Goal: Information Seeking & Learning: Find specific fact

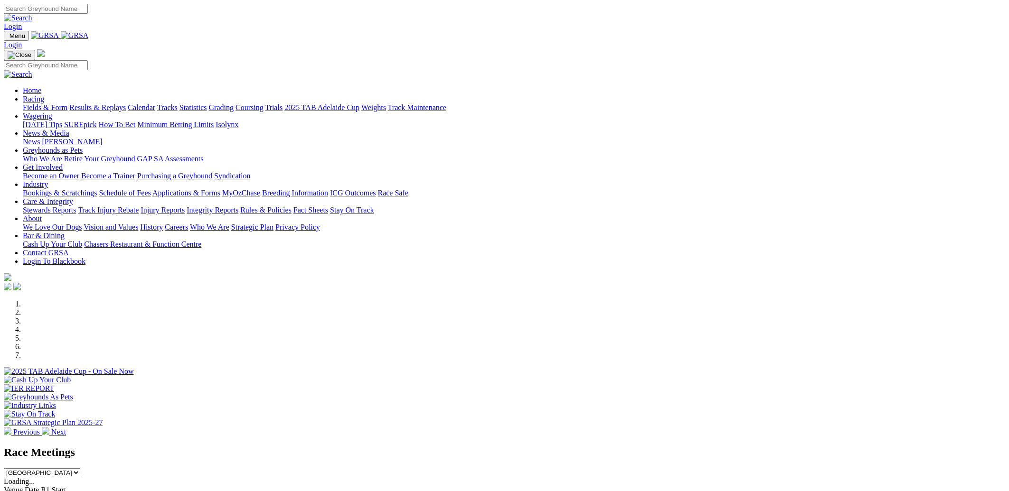
click at [44, 95] on link "Racing" at bounding box center [33, 99] width 21 height 8
click at [67, 104] on link "Fields & Form" at bounding box center [45, 108] width 45 height 8
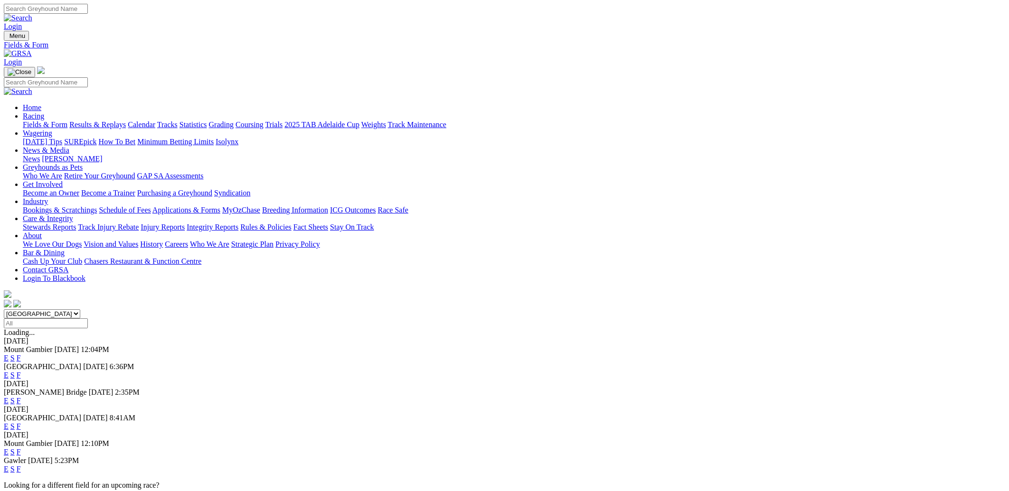
click at [48, 198] on link "Industry" at bounding box center [35, 202] width 25 height 8
click at [220, 206] on link "Applications & Forms" at bounding box center [186, 210] width 68 height 8
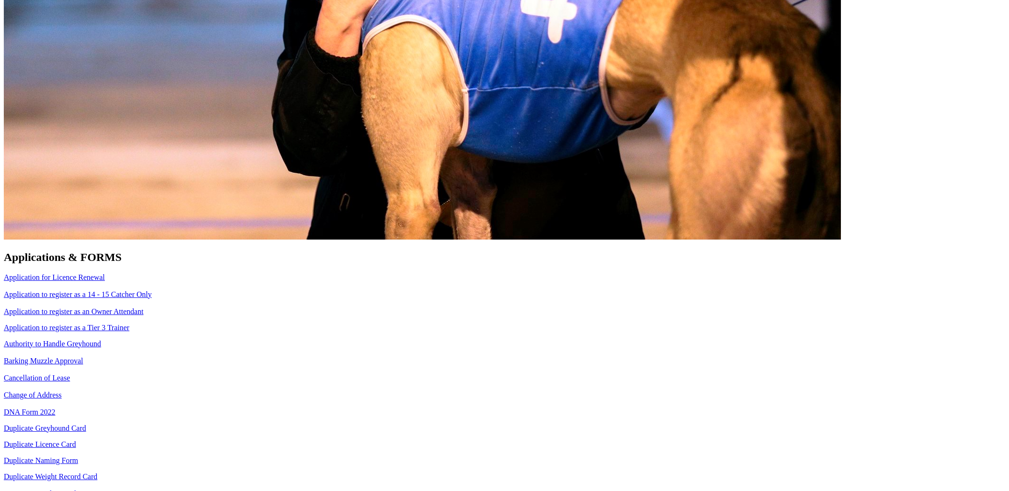
scroll to position [611, 0]
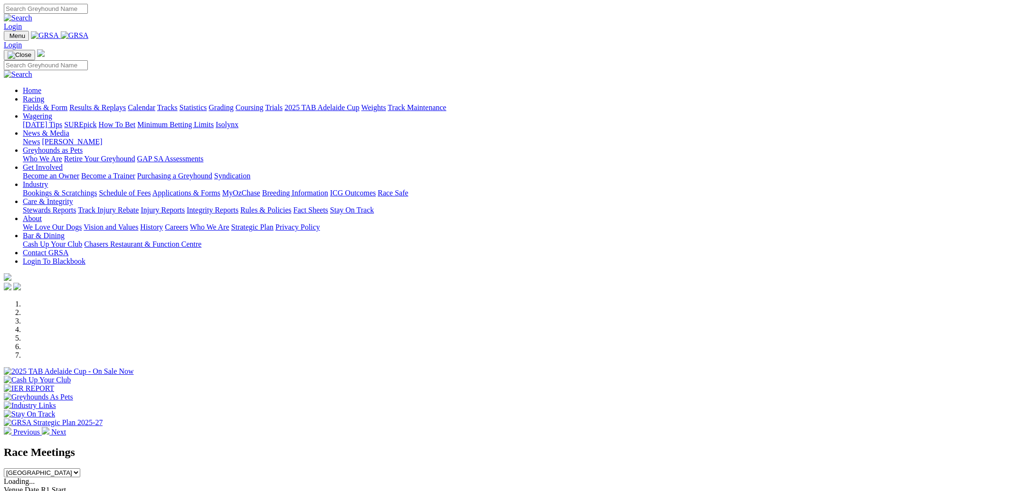
click at [89, 40] on img at bounding box center [75, 35] width 28 height 9
click at [88, 12] on input "Search" at bounding box center [46, 9] width 84 height 10
type input "spring lilac"
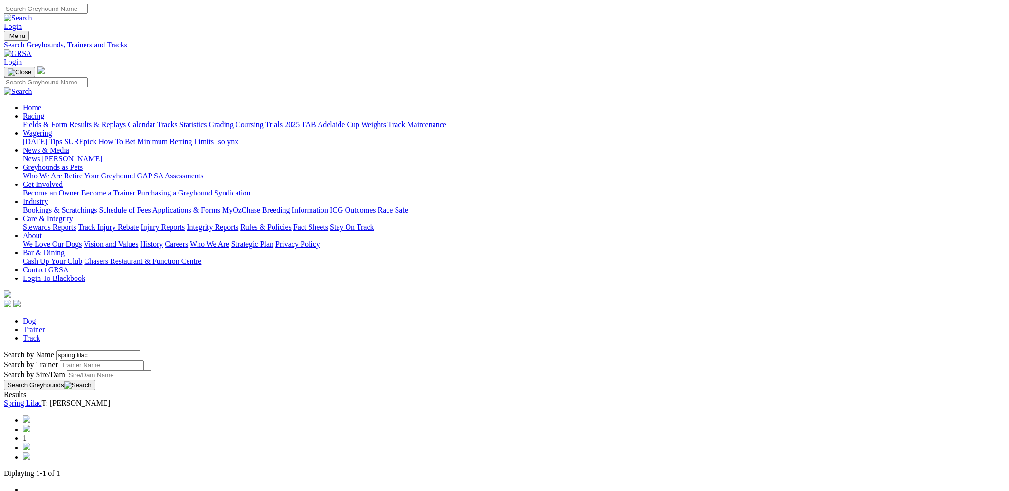
click at [42, 399] on link "Spring Lilac" at bounding box center [23, 403] width 38 height 8
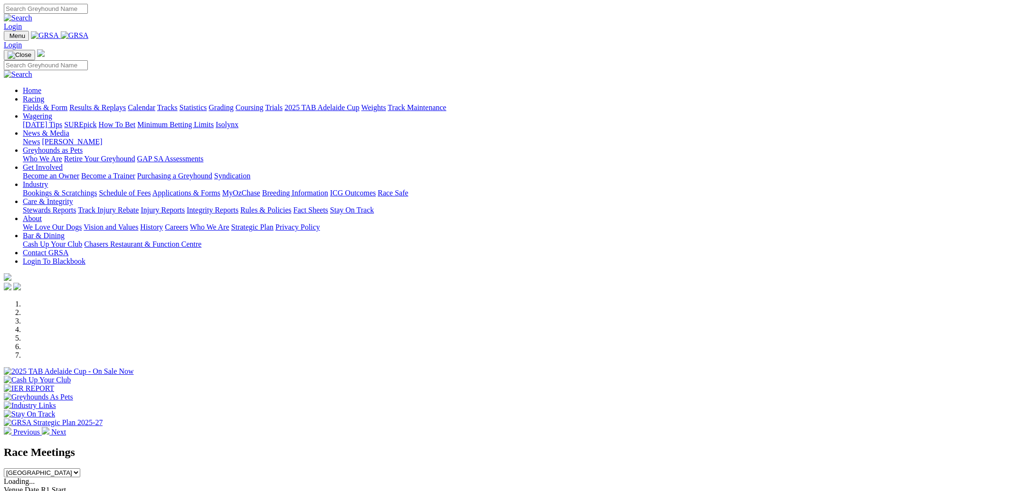
click at [88, 12] on input "Search" at bounding box center [46, 9] width 84 height 10
type input "disco zorro"
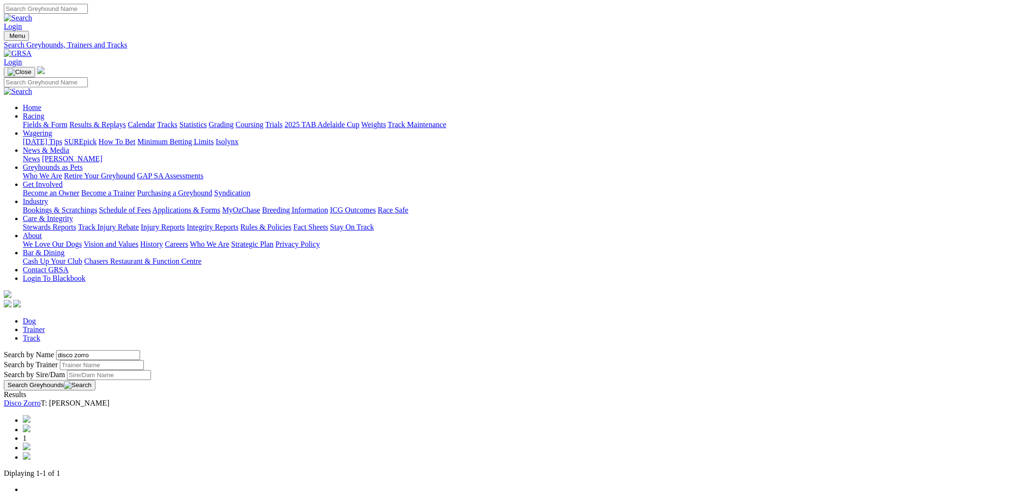
click at [41, 399] on link "Disco Zorro" at bounding box center [22, 403] width 37 height 8
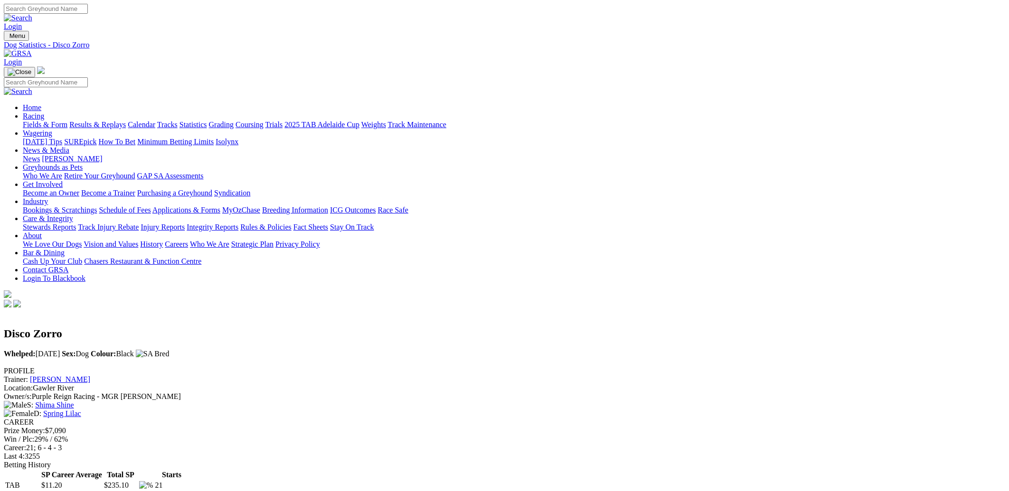
click at [48, 198] on link "Industry" at bounding box center [35, 202] width 25 height 8
click at [220, 206] on link "Applications & Forms" at bounding box center [186, 210] width 68 height 8
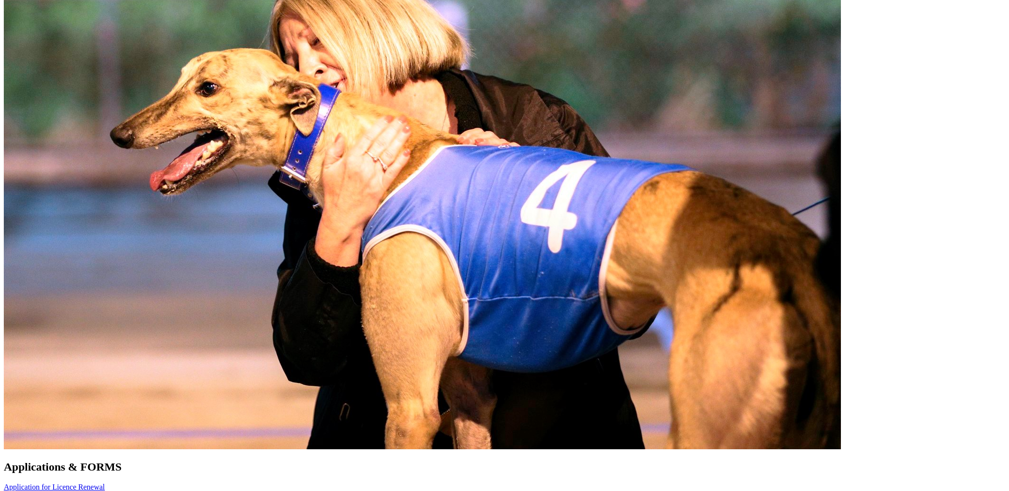
scroll to position [611, 0]
